Goal: Navigation & Orientation: Understand site structure

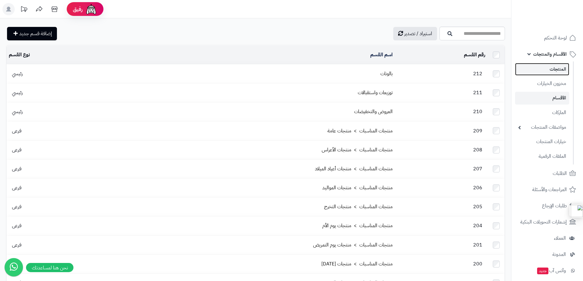
click at [550, 69] on link "المنتجات" at bounding box center [542, 69] width 54 height 13
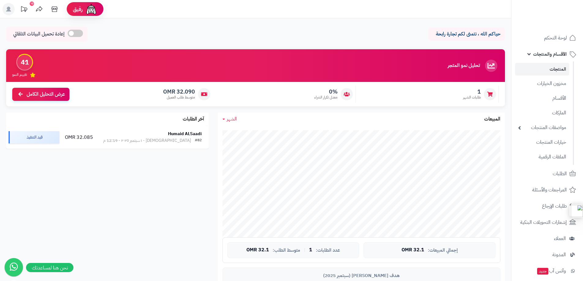
click at [547, 72] on link "المنتجات" at bounding box center [542, 69] width 54 height 13
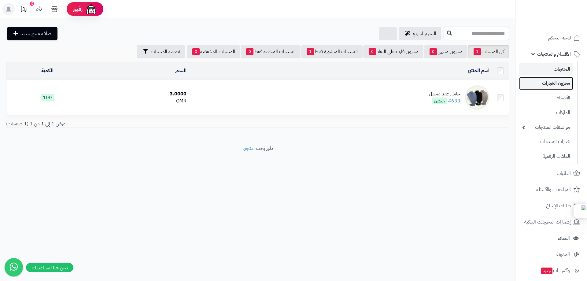
click at [553, 80] on link "مخزون الخيارات" at bounding box center [546, 83] width 54 height 13
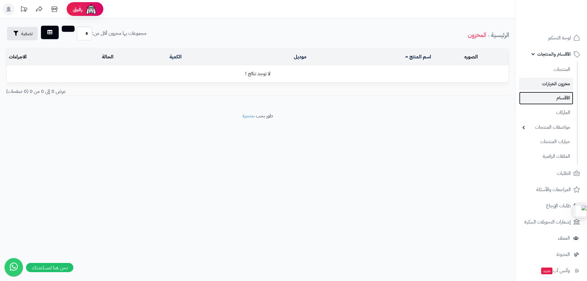
click at [557, 100] on link "الأقسام" at bounding box center [546, 98] width 54 height 13
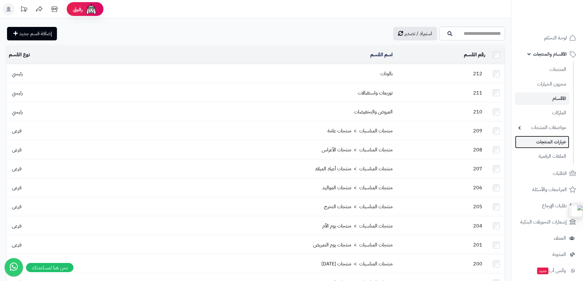
click at [549, 141] on link "خيارات المنتجات" at bounding box center [542, 142] width 54 height 13
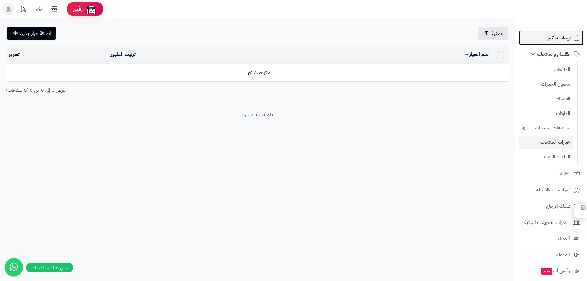
click at [558, 34] on span "لوحة التحكم" at bounding box center [560, 38] width 22 height 9
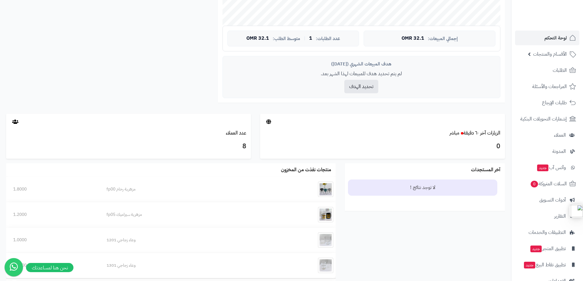
scroll to position [275, 0]
